Goal: Transaction & Acquisition: Purchase product/service

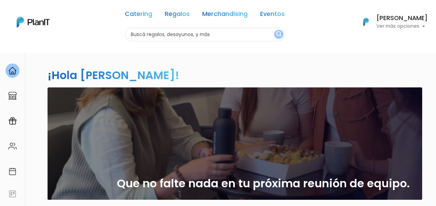
click at [151, 35] on input "text" at bounding box center [205, 35] width 160 height 14
type input "plantas"
click at [274, 30] on button "submit" at bounding box center [278, 34] width 9 height 9
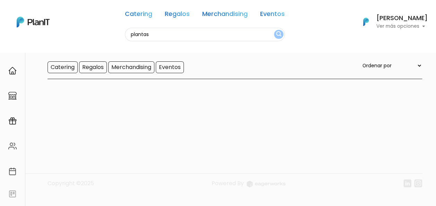
scroll to position [52, 0]
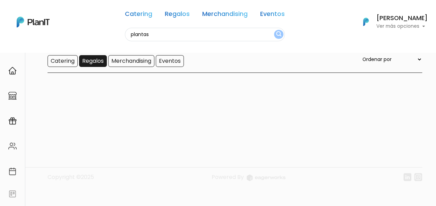
click at [94, 65] on input "Regalos" at bounding box center [93, 61] width 28 height 12
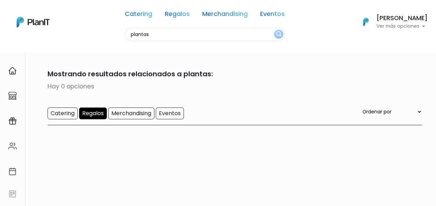
click at [203, 35] on input "plantas" at bounding box center [205, 35] width 160 height 14
type input "p"
type input "plantitas"
click at [274, 30] on button "submit" at bounding box center [278, 34] width 9 height 9
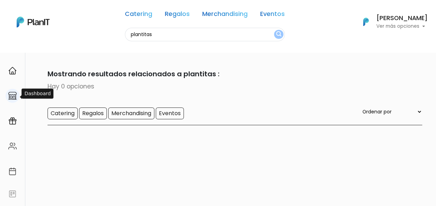
click at [10, 98] on img at bounding box center [12, 96] width 8 height 8
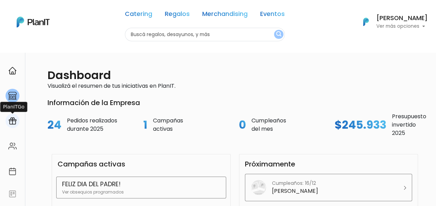
click at [10, 117] on img at bounding box center [12, 121] width 8 height 8
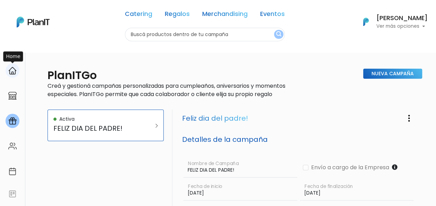
click at [15, 74] on img at bounding box center [12, 71] width 8 height 8
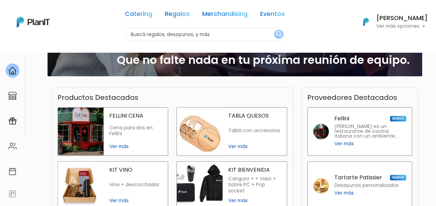
scroll to position [109, 0]
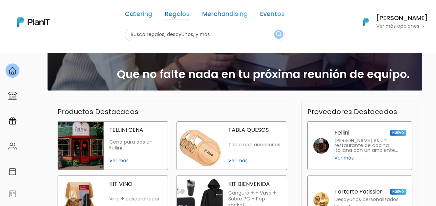
click at [178, 15] on link "Regalos" at bounding box center [177, 15] width 25 height 8
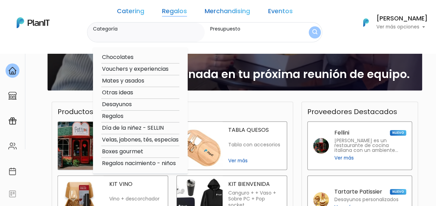
click at [222, 12] on link "Merchandising" at bounding box center [227, 12] width 45 height 8
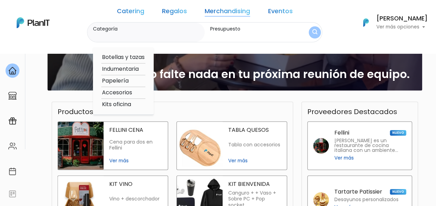
click at [268, 11] on link "Eventos" at bounding box center [280, 12] width 25 height 8
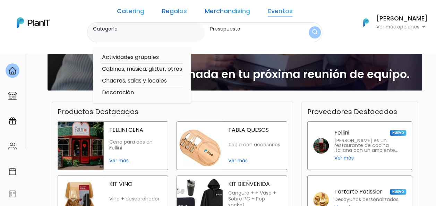
click at [168, 11] on link "Regalos" at bounding box center [174, 12] width 25 height 8
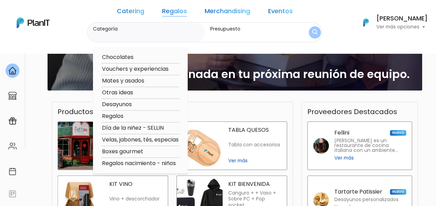
click at [144, 12] on link "Catering" at bounding box center [130, 12] width 27 height 8
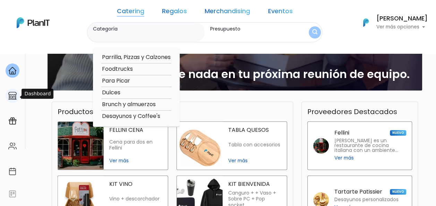
click at [11, 96] on img at bounding box center [12, 96] width 8 height 8
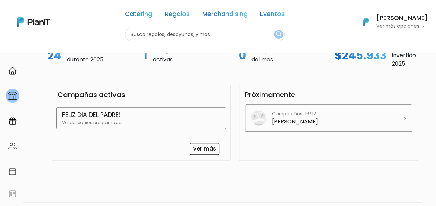
scroll to position [90, 0]
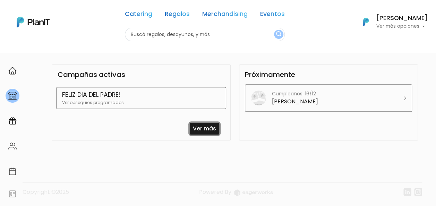
click at [213, 127] on link "Ver más" at bounding box center [205, 129] width 30 height 12
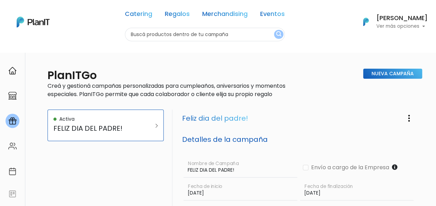
click at [167, 35] on input "text" at bounding box center [205, 35] width 160 height 14
type input "macetas"
click at [274, 30] on button "submit" at bounding box center [278, 34] width 9 height 9
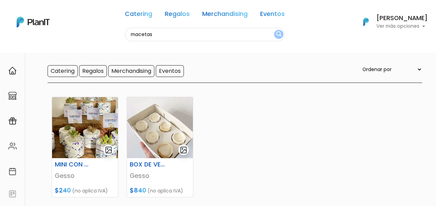
scroll to position [69, 0]
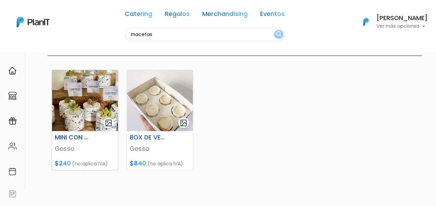
click at [69, 135] on h6 "MINI CON SUCULENTAS" at bounding box center [74, 137] width 46 height 7
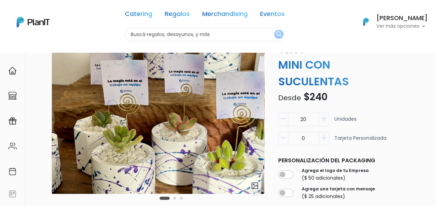
scroll to position [35, 0]
